Goal: Task Accomplishment & Management: Manage account settings

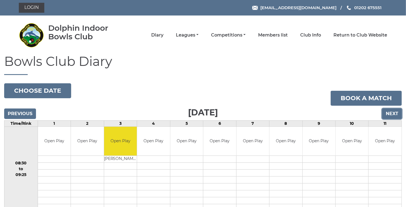
click at [391, 115] on input "Next" at bounding box center [392, 113] width 20 height 11
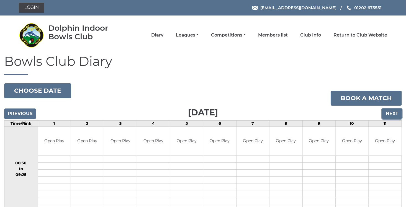
click at [390, 113] on input "Next" at bounding box center [392, 113] width 20 height 11
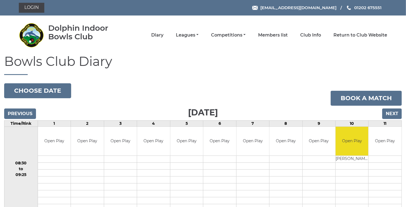
drag, startPoint x: 409, startPoint y: 204, endPoint x: 315, endPoint y: 182, distance: 96.2
click at [315, 182] on td at bounding box center [318, 180] width 33 height 7
click at [388, 112] on input "Next" at bounding box center [392, 113] width 20 height 11
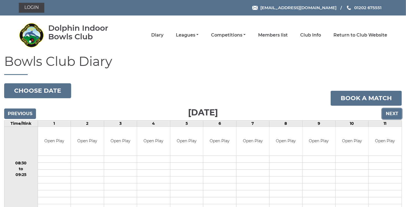
click at [392, 115] on input "Next" at bounding box center [392, 113] width 20 height 11
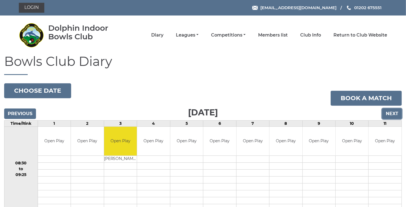
click at [391, 112] on input "Next" at bounding box center [392, 113] width 20 height 11
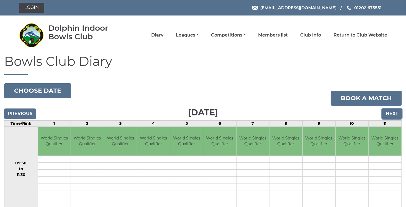
click at [390, 115] on input "Next" at bounding box center [392, 113] width 20 height 11
click at [198, 37] on link "Leagues" at bounding box center [187, 36] width 23 height 6
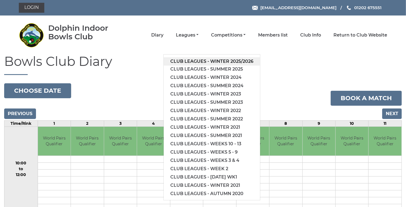
click at [196, 63] on link "Club leagues - Winter 2025/2026" at bounding box center [212, 61] width 96 height 8
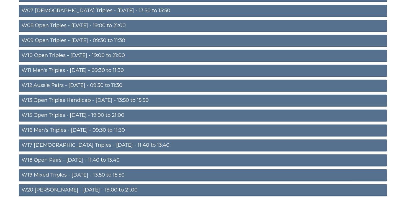
scroll to position [175, 0]
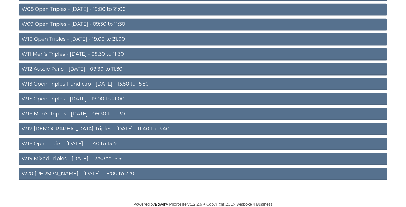
click at [112, 174] on link "W20 [PERSON_NAME] - [DATE] - 19:00 to 21:00" at bounding box center [203, 174] width 368 height 12
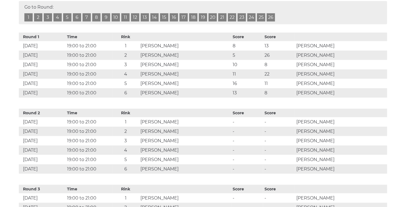
scroll to position [15, 0]
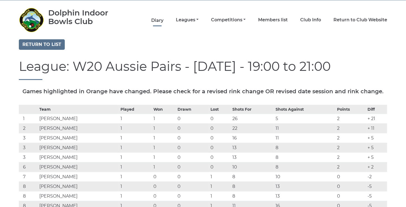
click at [153, 21] on link "Diary" at bounding box center [157, 20] width 12 height 6
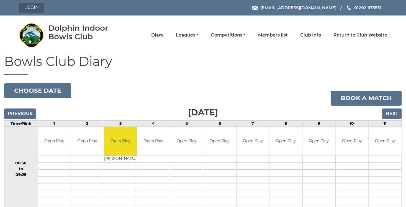
click at [29, 9] on link "Login" at bounding box center [31, 8] width 25 height 10
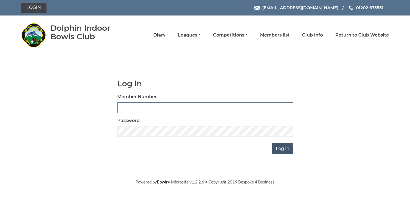
type input "3729"
drag, startPoint x: 287, startPoint y: 150, endPoint x: 283, endPoint y: 152, distance: 4.6
click at [283, 152] on input "Log in" at bounding box center [282, 148] width 21 height 11
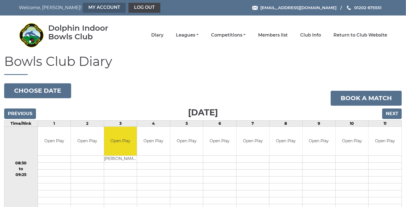
click at [94, 10] on link "My Account" at bounding box center [104, 8] width 43 height 10
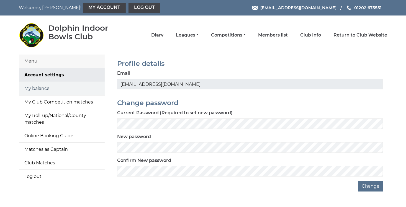
click at [33, 88] on link "My balance" at bounding box center [62, 88] width 86 height 13
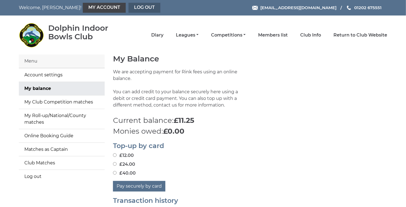
click at [128, 9] on link "Log out" at bounding box center [144, 8] width 32 height 10
